Goal: Task Accomplishment & Management: Complete application form

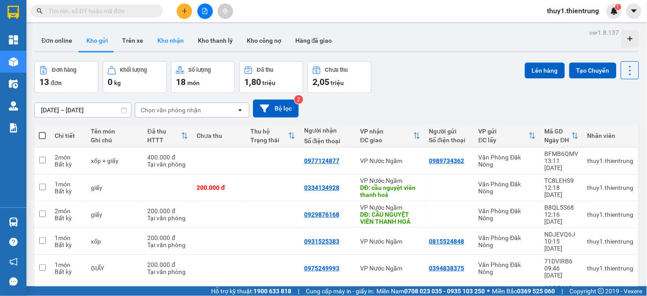
click at [91, 12] on input "text" at bounding box center [100, 11] width 104 height 10
drag, startPoint x: 186, startPoint y: 3, endPoint x: 193, endPoint y: 25, distance: 22.5
click at [188, 4] on button at bounding box center [184, 11] width 15 height 15
click at [192, 26] on div "Tạo đơn hàng" at bounding box center [215, 33] width 66 height 17
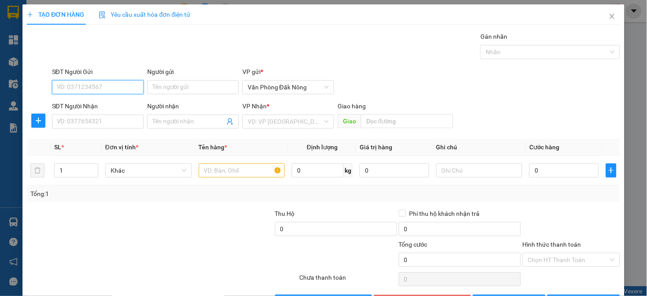
drag, startPoint x: 112, startPoint y: 83, endPoint x: 517, endPoint y: 5, distance: 412.4
click at [132, 84] on input "SĐT Người Gửi" at bounding box center [98, 87] width 92 height 14
type input "0395356766"
click at [99, 122] on input "SĐT Người Nhận" at bounding box center [98, 122] width 92 height 14
type input "0986722669"
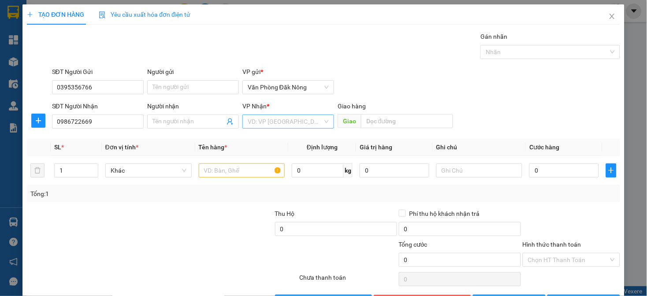
click at [280, 124] on input "search" at bounding box center [285, 121] width 75 height 13
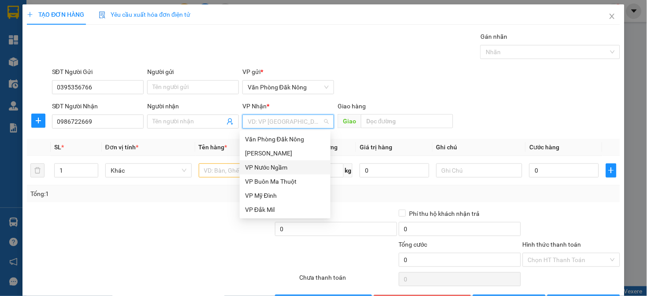
drag, startPoint x: 266, startPoint y: 167, endPoint x: 236, endPoint y: 165, distance: 30.0
click at [265, 167] on div "VP Nước Ngầm" at bounding box center [285, 168] width 80 height 10
click at [228, 168] on input "text" at bounding box center [242, 170] width 86 height 14
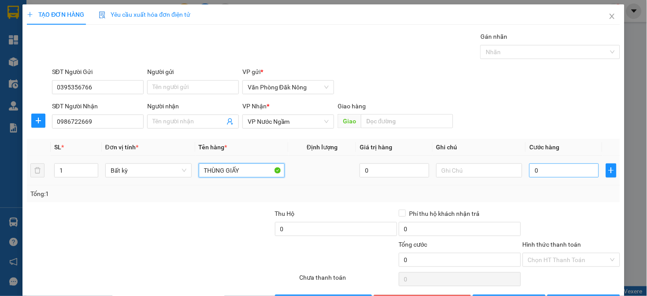
type input "THÙNG GIẤY"
click at [531, 175] on input "0" at bounding box center [563, 170] width 69 height 14
type input "1"
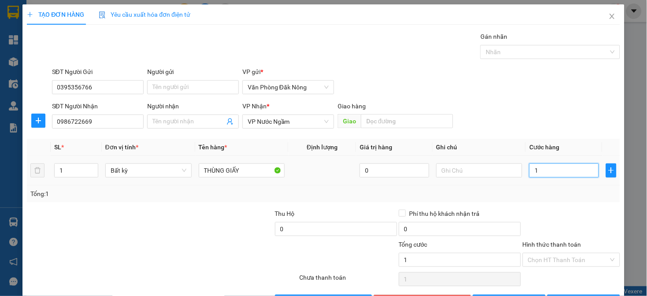
type input "15"
type input "150"
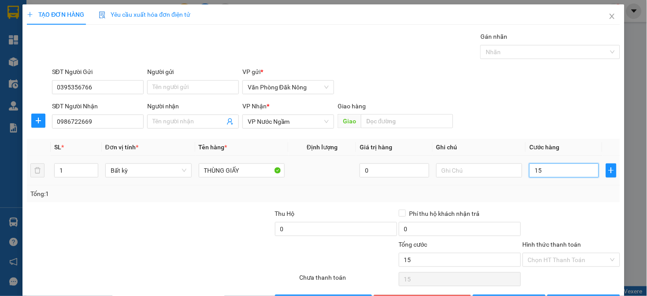
type input "150"
type input "1.500"
type input "15.000"
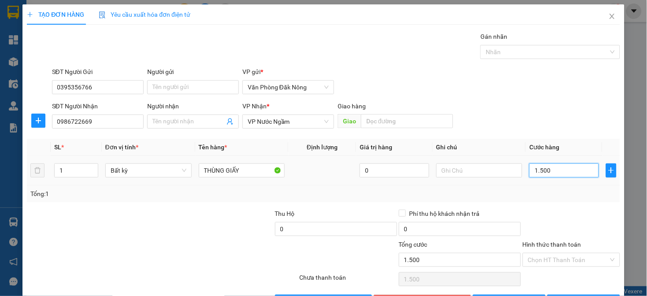
type input "15.000"
type input "150.000"
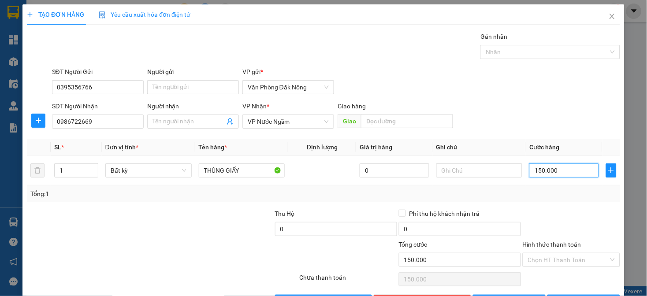
type input "150.000"
click at [383, 113] on div "Giao hàng" at bounding box center [395, 107] width 115 height 13
click at [385, 126] on input "text" at bounding box center [407, 121] width 92 height 14
type input "CẨM VỊNH"
drag, startPoint x: 452, startPoint y: 188, endPoint x: 464, endPoint y: 190, distance: 12.1
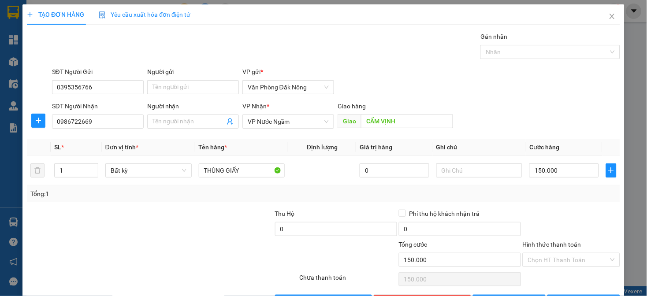
click at [457, 189] on div "Tổng: 1" at bounding box center [323, 194] width 593 height 17
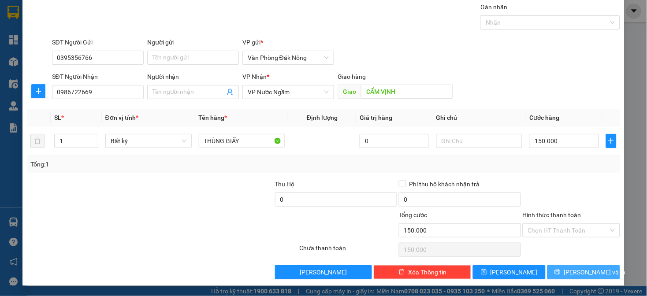
drag, startPoint x: 567, startPoint y: 275, endPoint x: 557, endPoint y: 268, distance: 12.3
click at [565, 275] on button "[PERSON_NAME] và In" at bounding box center [583, 272] width 73 height 14
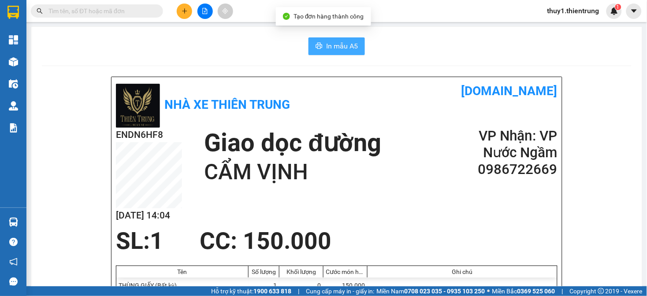
drag, startPoint x: 313, startPoint y: 45, endPoint x: 364, endPoint y: 84, distance: 64.2
click at [316, 47] on icon "printer" at bounding box center [319, 45] width 7 height 7
drag, startPoint x: 352, startPoint y: 181, endPoint x: 268, endPoint y: 159, distance: 86.7
click at [352, 181] on h1 "CẨM VỊNH" at bounding box center [292, 172] width 177 height 28
click at [398, 162] on div "Giao dọc đường [GEOGRAPHIC_DATA]" at bounding box center [327, 157] width 247 height 59
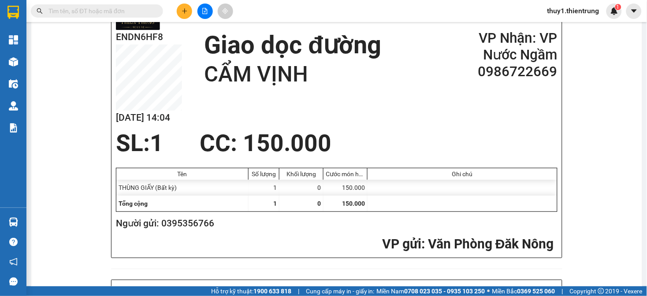
scroll to position [293, 0]
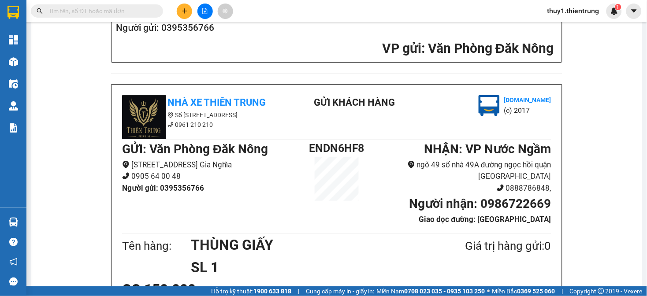
click at [346, 126] on div "Nhà xe Thiên Trung Số [STREET_ADDRESS] khách hàng [DOMAIN_NAME] (c) 2017" at bounding box center [336, 117] width 433 height 44
